Goal: Task Accomplishment & Management: Manage account settings

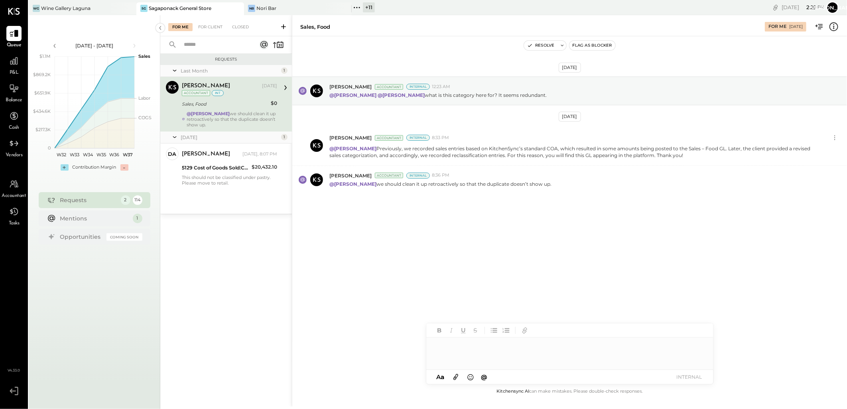
click at [366, 5] on div "+ 11" at bounding box center [369, 7] width 12 height 10
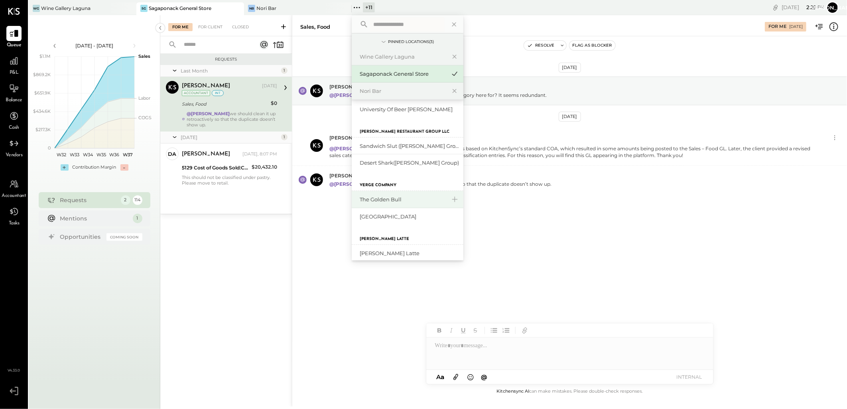
scroll to position [166, 0]
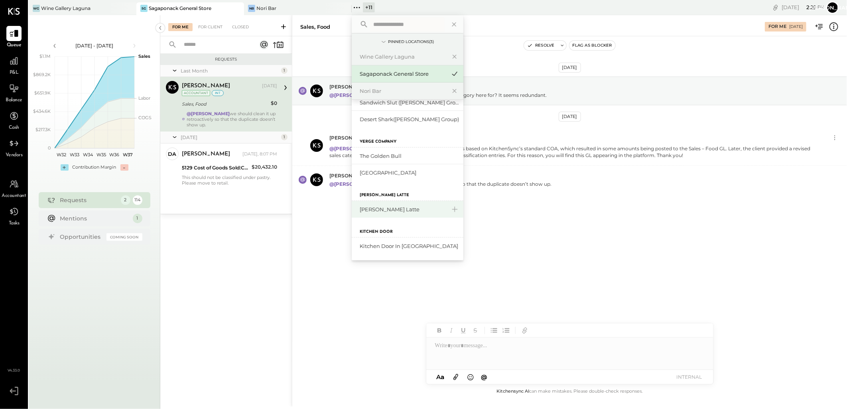
click at [374, 211] on div "[PERSON_NAME] Latte" at bounding box center [403, 210] width 86 height 8
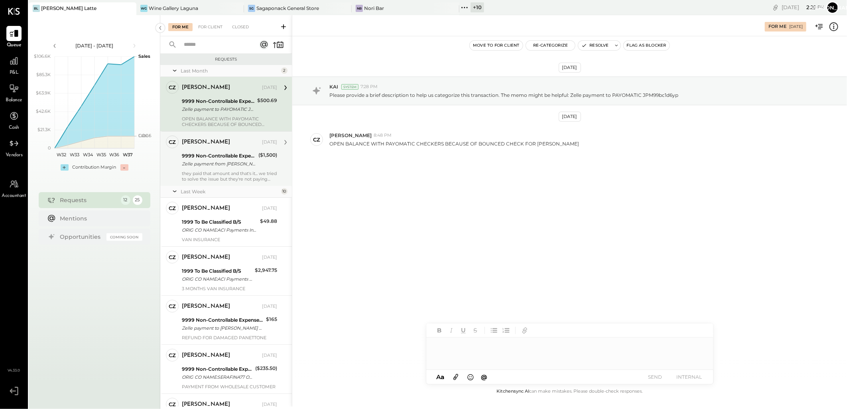
click at [236, 173] on div "they paid that amount and that's it... we tried to solve the issue but they're …" at bounding box center [229, 176] width 95 height 11
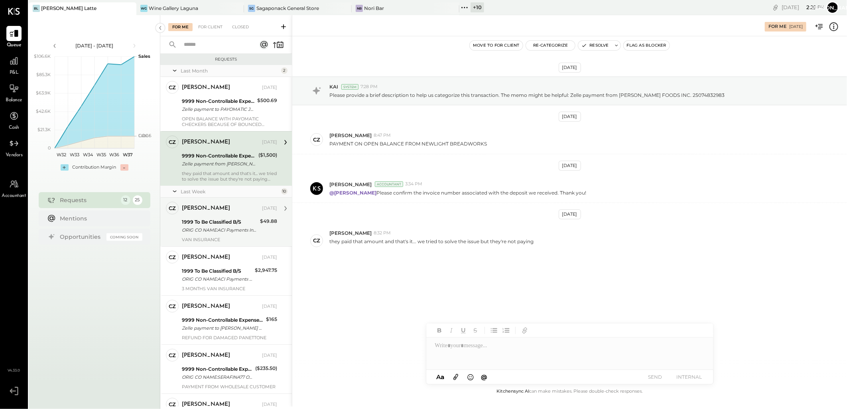
click at [226, 217] on div "1999 To Be Classified B/S ORIG CO NAME:ACI Payments Inc ORIG ID:XXXXXX1602 DESC…" at bounding box center [220, 226] width 76 height 18
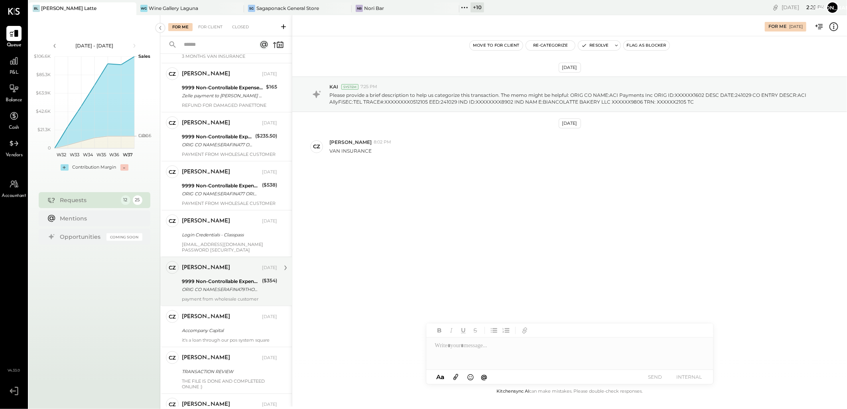
scroll to position [290, 0]
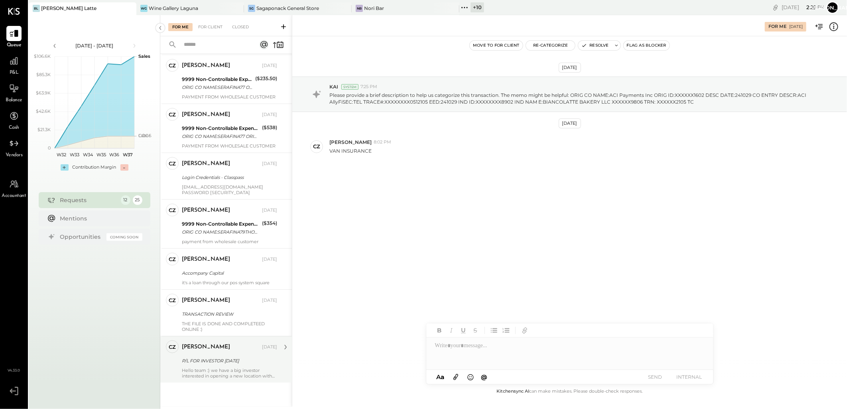
click at [240, 343] on div "[PERSON_NAME]" at bounding box center [221, 347] width 79 height 8
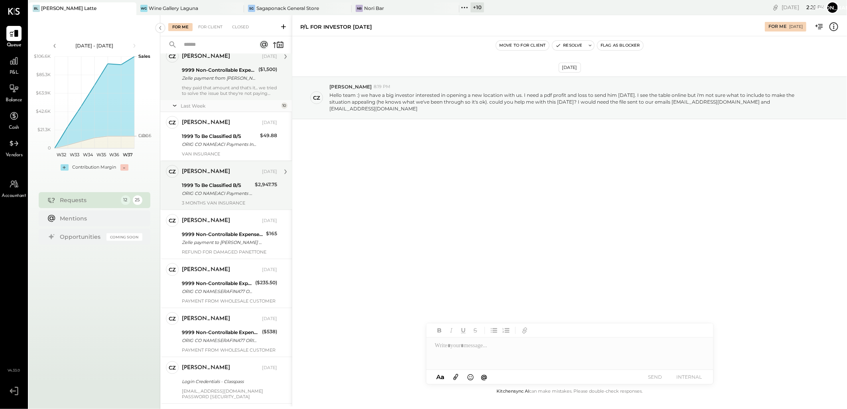
scroll to position [24, 0]
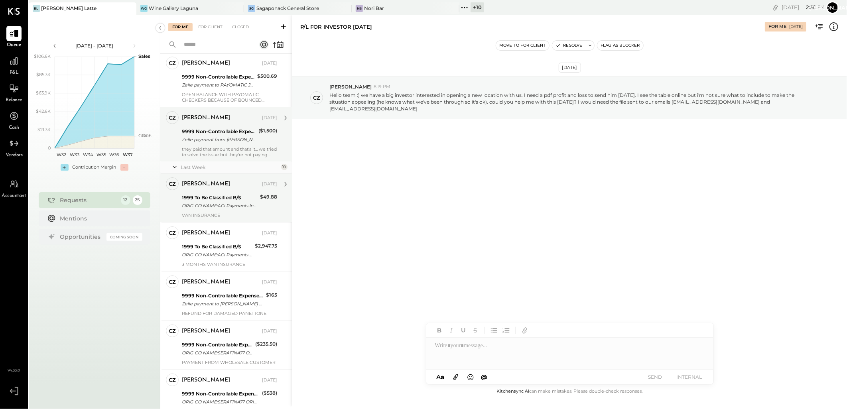
click at [220, 201] on div "1999 To Be Classified B/S" at bounding box center [220, 198] width 76 height 8
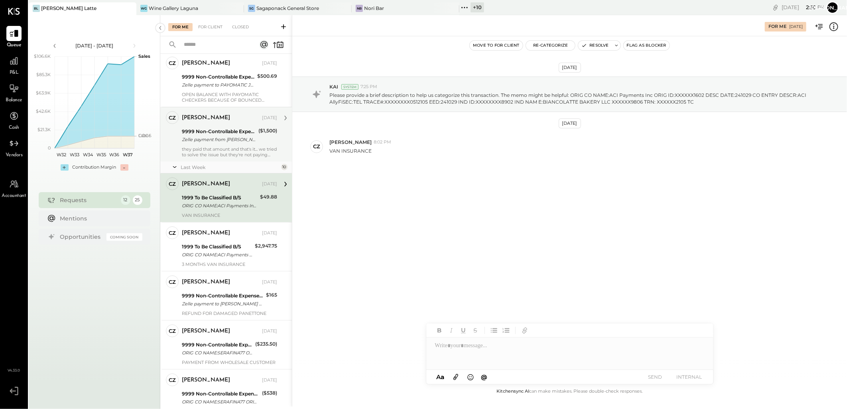
click at [216, 144] on div "9999 Non-Controllable Expenses:Other Income and Expenses:To Be Classified Zelle…" at bounding box center [219, 136] width 74 height 18
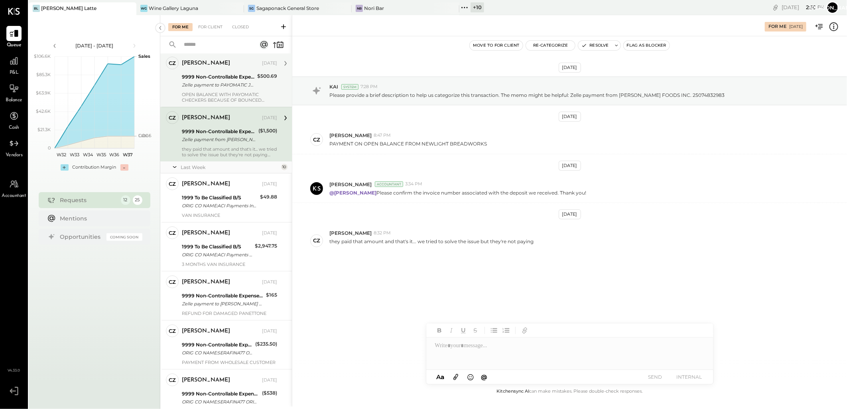
click at [216, 75] on div "9999 Non-Controllable Expenses:Other Income and Expenses:To Be Classified" at bounding box center [218, 77] width 73 height 8
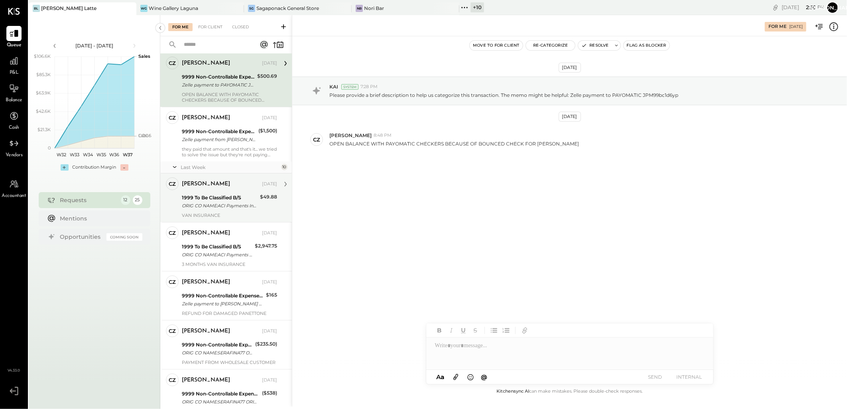
click at [200, 189] on div "[PERSON_NAME] [DATE]" at bounding box center [229, 184] width 95 height 11
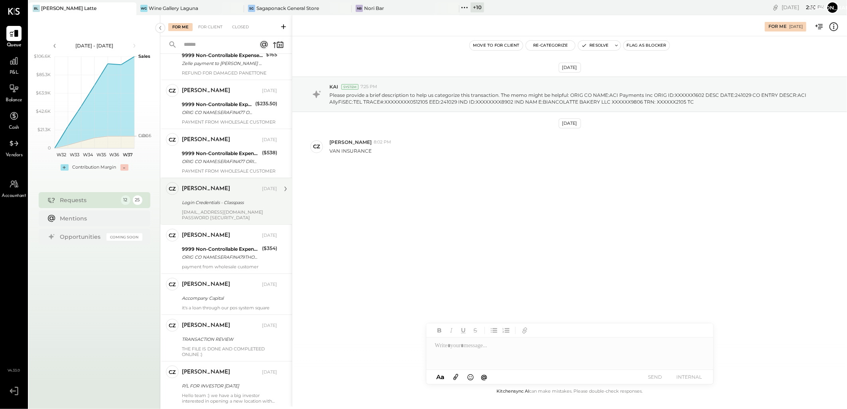
scroll to position [290, 0]
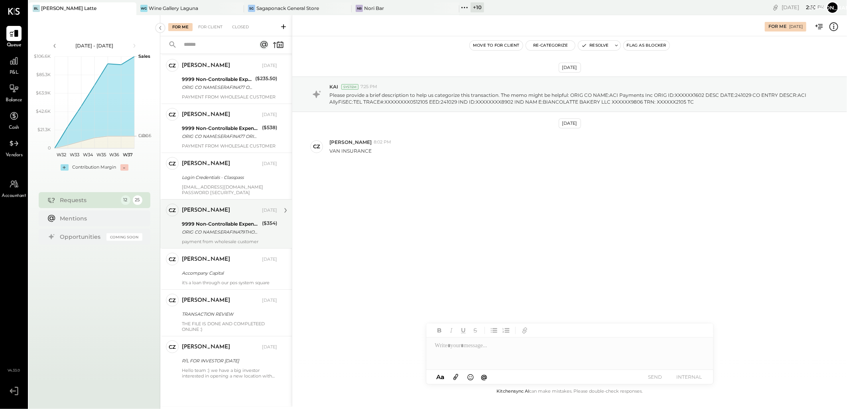
click at [209, 230] on div "ORIG CO NAME:SERAFINA79THOPER ORIG ID:1870910300 DESC DATE: CO ENTRY DESCR:[PER…" at bounding box center [221, 232] width 78 height 8
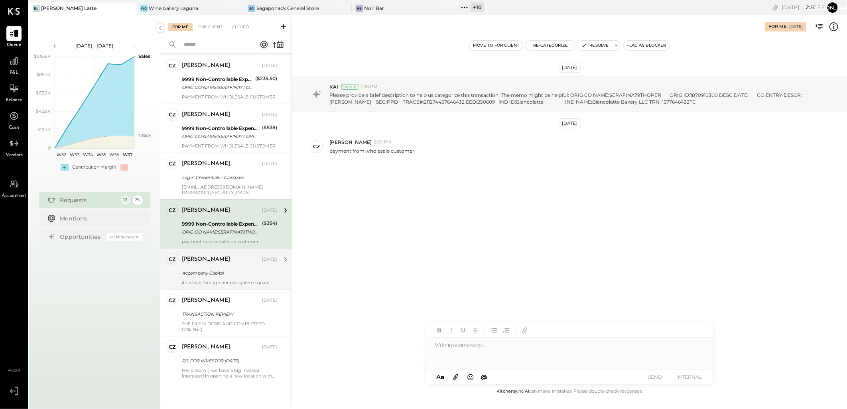
click at [220, 271] on div "Accompany Capital" at bounding box center [228, 273] width 93 height 8
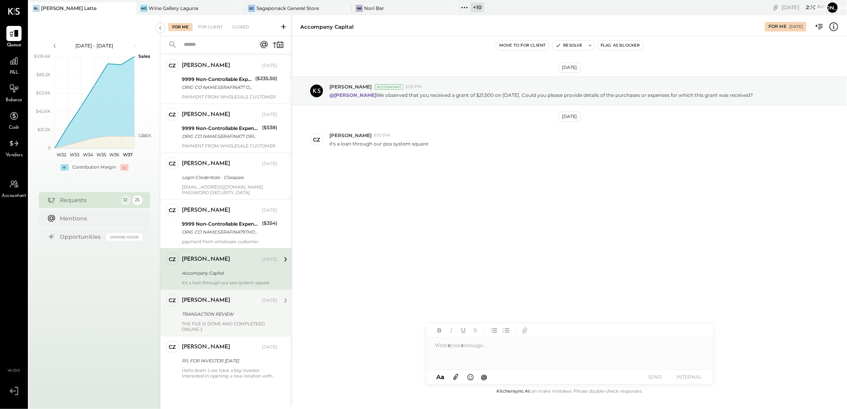
click at [225, 306] on div "[PERSON_NAME] [DATE]" at bounding box center [229, 301] width 95 height 14
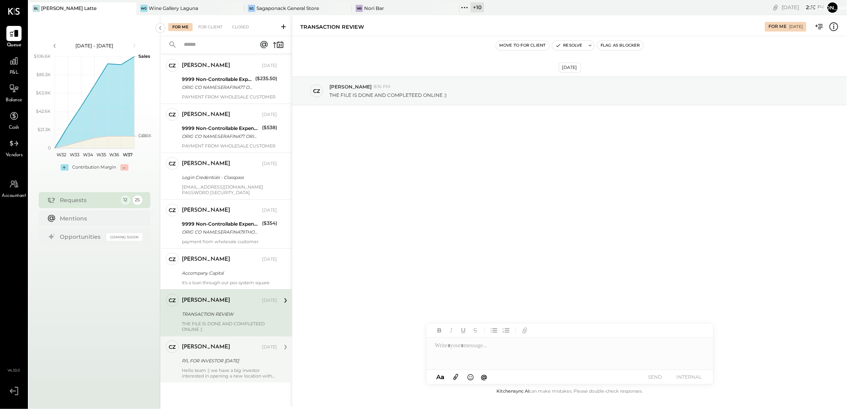
click at [226, 356] on div "P/L FOR INVESTOR [DATE]" at bounding box center [228, 361] width 93 height 10
